Goal: Transaction & Acquisition: Purchase product/service

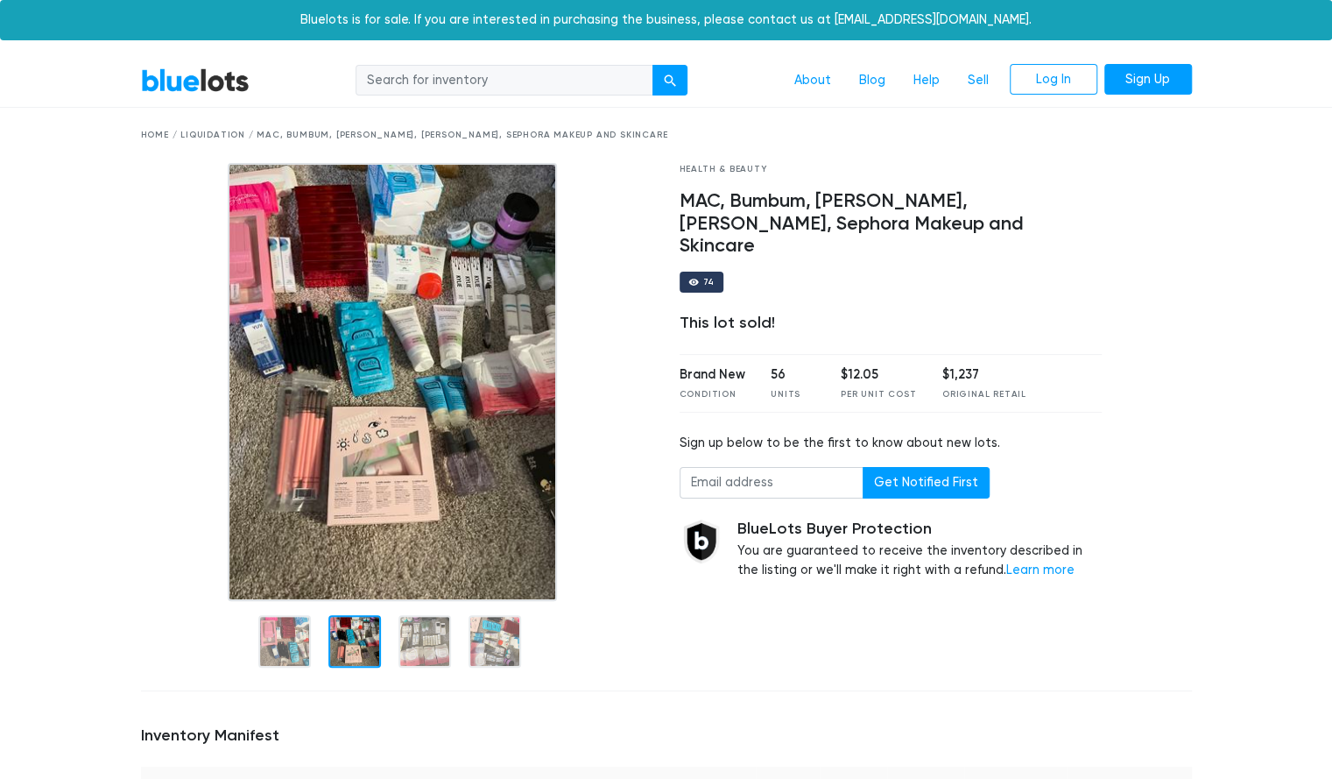
click at [368, 632] on div at bounding box center [354, 641] width 53 height 53
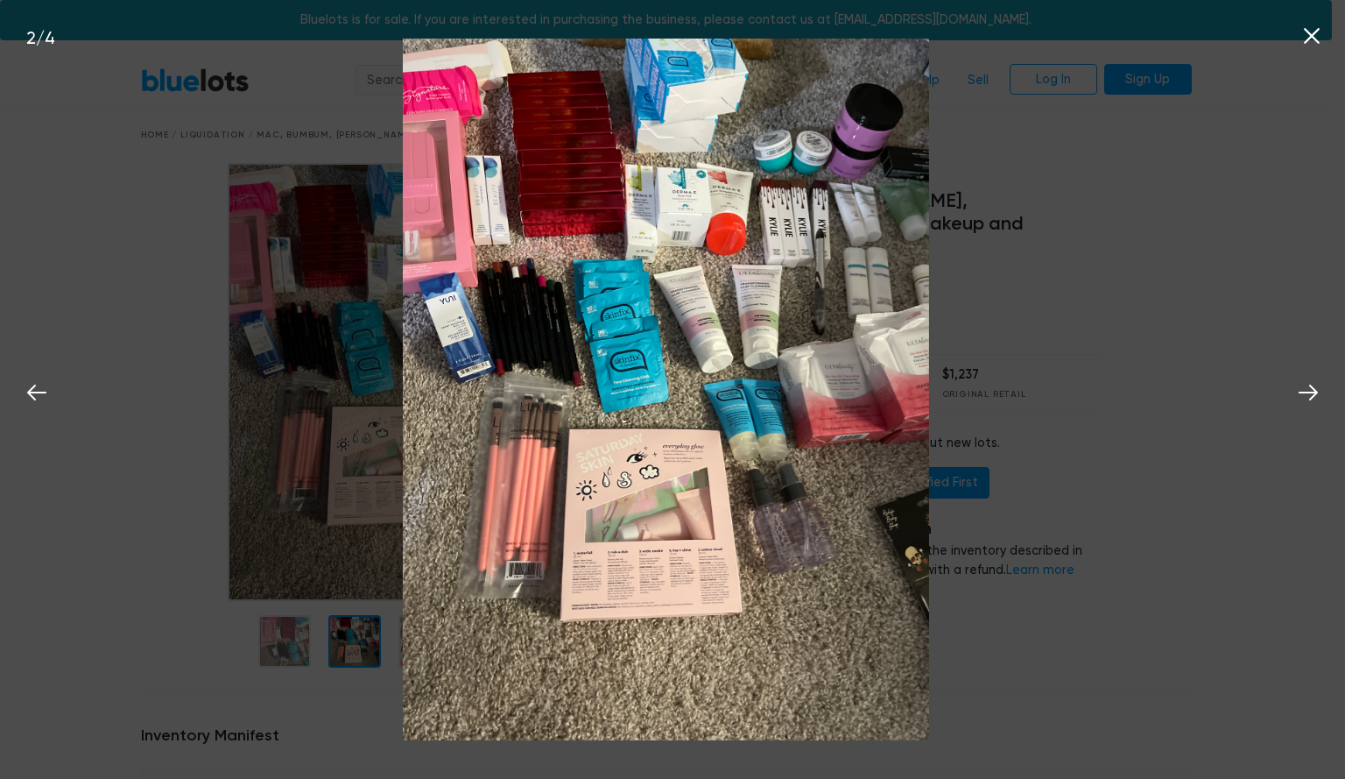
click at [999, 330] on div "2 / 4" at bounding box center [672, 389] width 1345 height 779
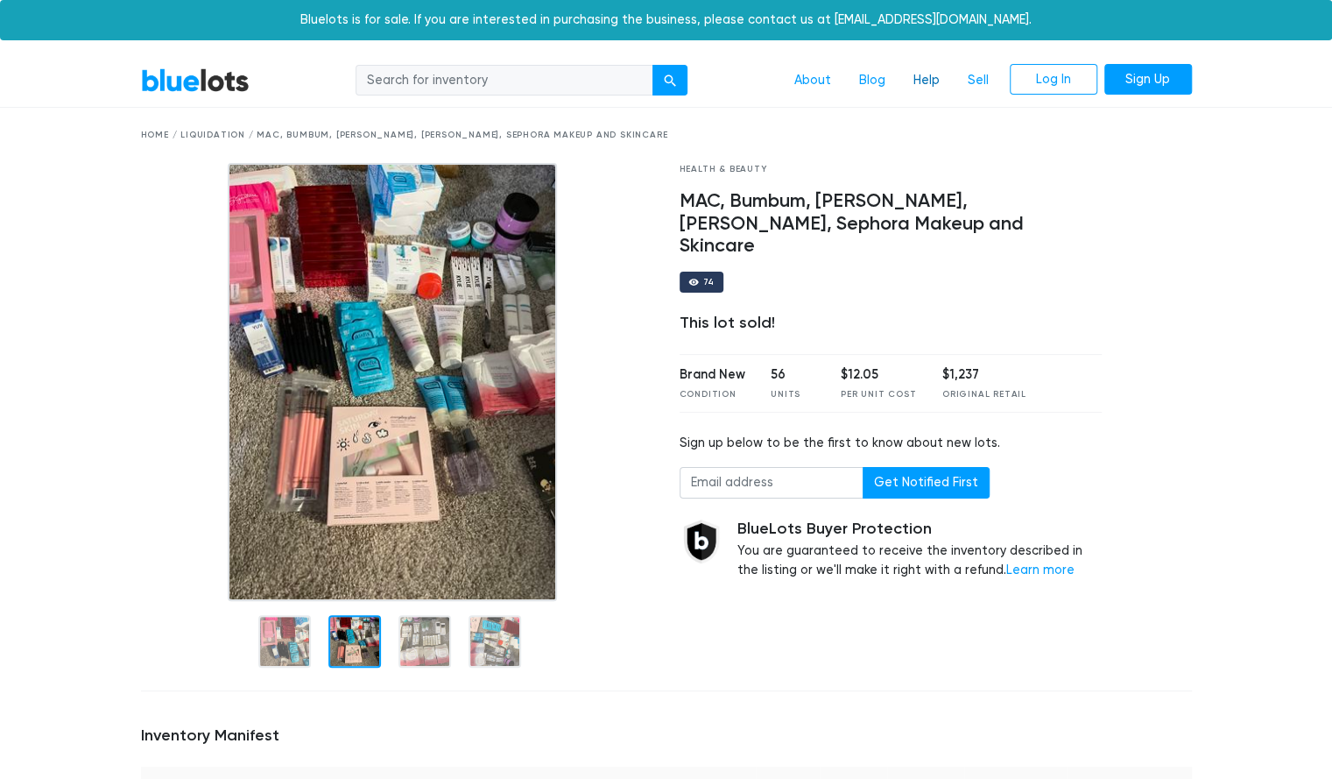
click at [931, 81] on link "Help" at bounding box center [927, 80] width 54 height 33
click at [221, 134] on div "Home / Liquidation / MAC, Bumbum, Ulta, Kylie, Sephora Makeup and Skincare" at bounding box center [666, 135] width 1051 height 13
click at [415, 82] on input "search" at bounding box center [505, 81] width 298 height 32
type input "sephora"
click at [653, 65] on button "submit" at bounding box center [670, 81] width 35 height 32
